Goal: Entertainment & Leisure: Consume media (video, audio)

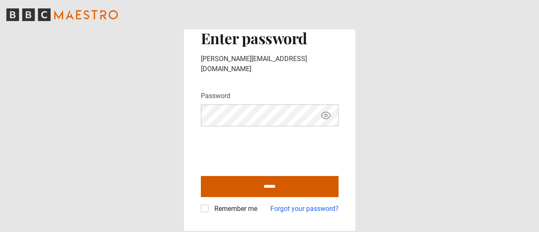
click at [272, 182] on input "******" at bounding box center [270, 186] width 138 height 21
type input "**********"
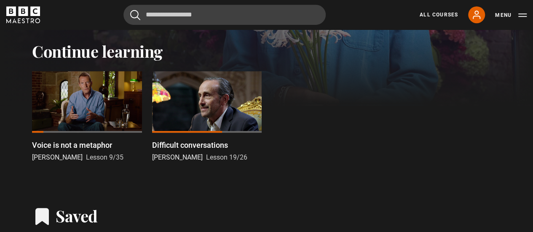
scroll to position [253, 0]
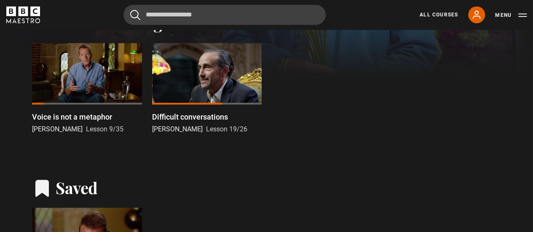
click at [88, 86] on div at bounding box center [87, 74] width 110 height 62
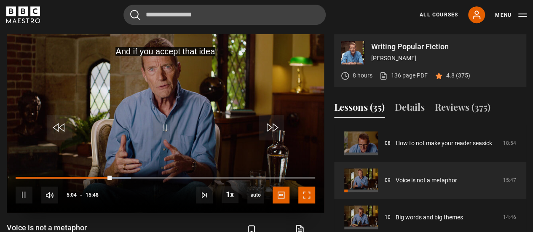
click at [303, 194] on span "Video Player" at bounding box center [306, 195] width 17 height 17
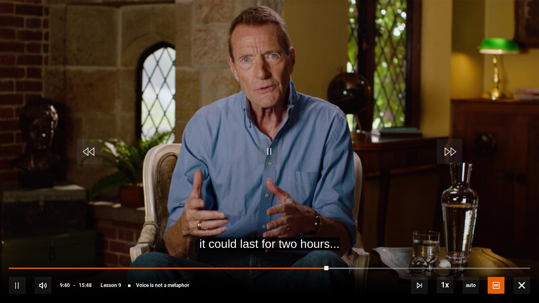
click at [484, 231] on video "Video Player" at bounding box center [269, 151] width 539 height 303
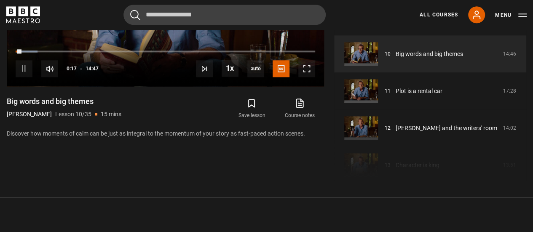
scroll to position [423, 0]
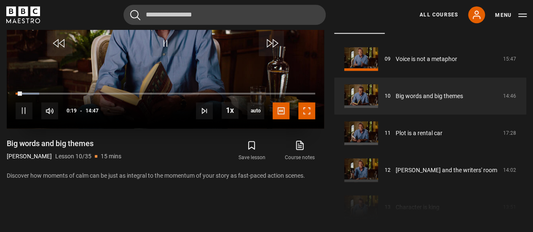
click at [306, 112] on span "Video Player" at bounding box center [306, 110] width 17 height 17
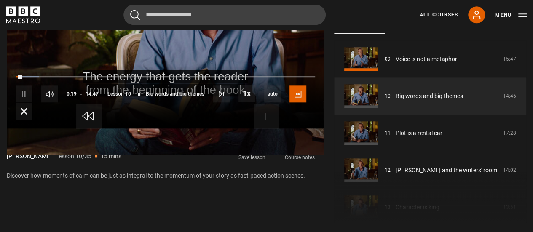
scroll to position [372, 0]
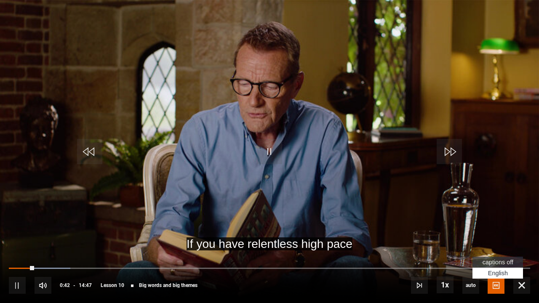
click at [495, 232] on li "English Captions , selected" at bounding box center [498, 273] width 51 height 11
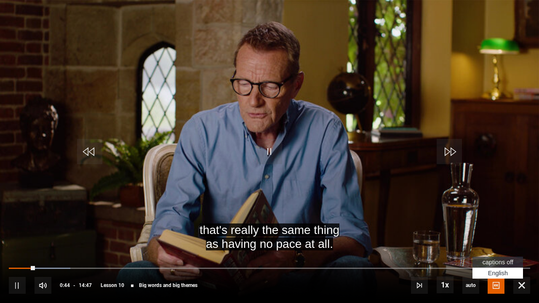
click at [496, 232] on span "captions off" at bounding box center [498, 262] width 31 height 7
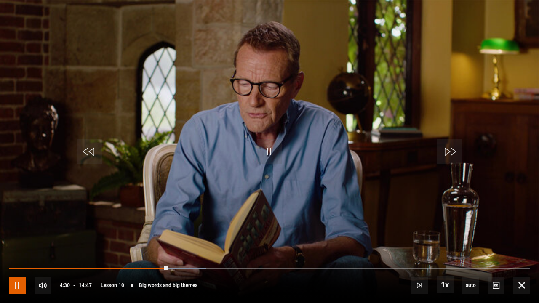
click at [15, 232] on span "Video Player" at bounding box center [17, 285] width 17 height 17
drag, startPoint x: 15, startPoint y: 287, endPoint x: 47, endPoint y: 226, distance: 68.1
click at [18, 232] on span "Video Player" at bounding box center [17, 285] width 17 height 17
click at [16, 232] on span "Video Player" at bounding box center [17, 285] width 17 height 17
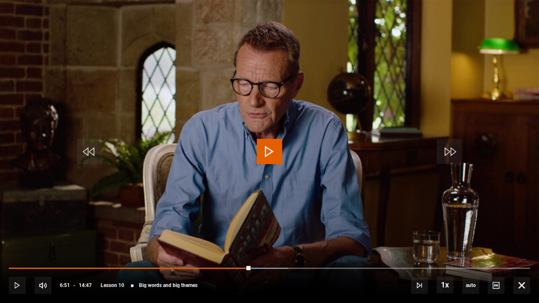
click at [267, 147] on span "Video Player" at bounding box center [269, 151] width 25 height 25
click at [267, 149] on span "Video Player" at bounding box center [269, 151] width 25 height 25
click at [267, 151] on span "Video Player" at bounding box center [269, 151] width 25 height 25
click at [253, 229] on video "Video Player" at bounding box center [269, 151] width 539 height 303
click at [239, 232] on video "Video Player" at bounding box center [269, 151] width 539 height 303
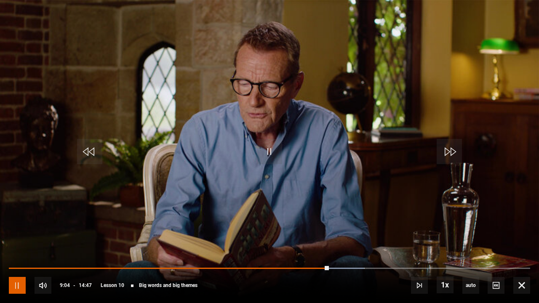
click at [17, 232] on span "Video Player" at bounding box center [17, 285] width 17 height 17
